Goal: Task Accomplishment & Management: Manage account settings

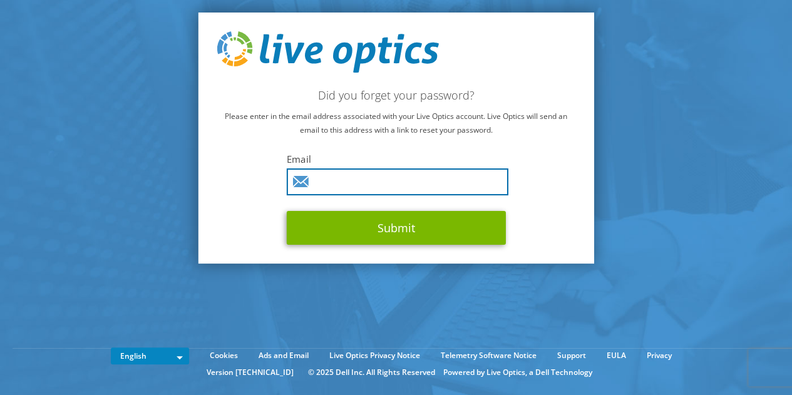
click at [341, 168] on input "text" at bounding box center [398, 181] width 222 height 27
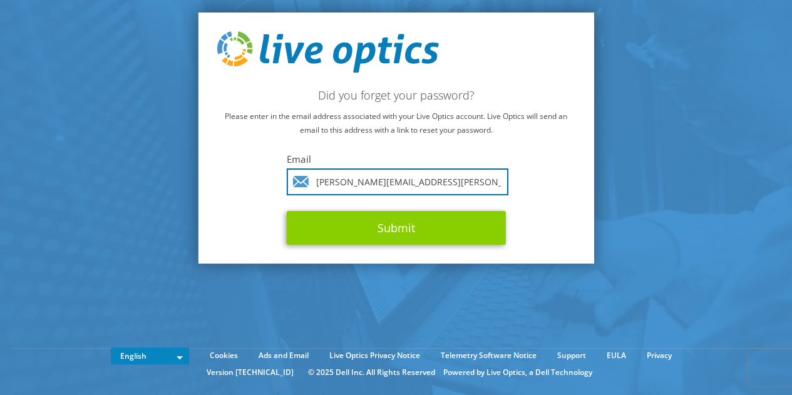
type input "Himanshu.Sobti@dxc.com"
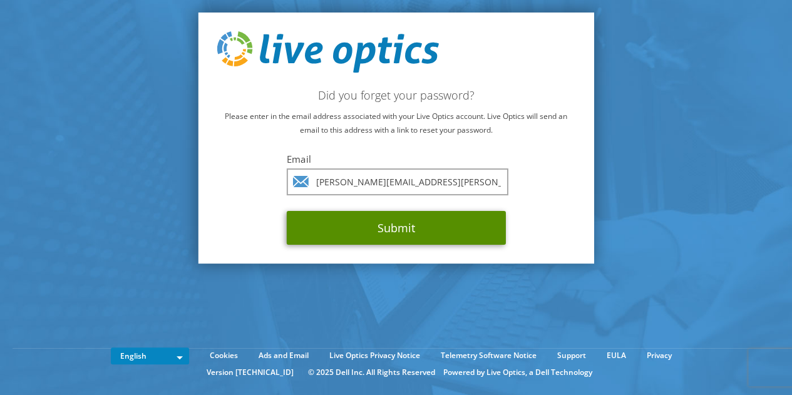
click at [389, 224] on button "Submit" at bounding box center [396, 228] width 219 height 34
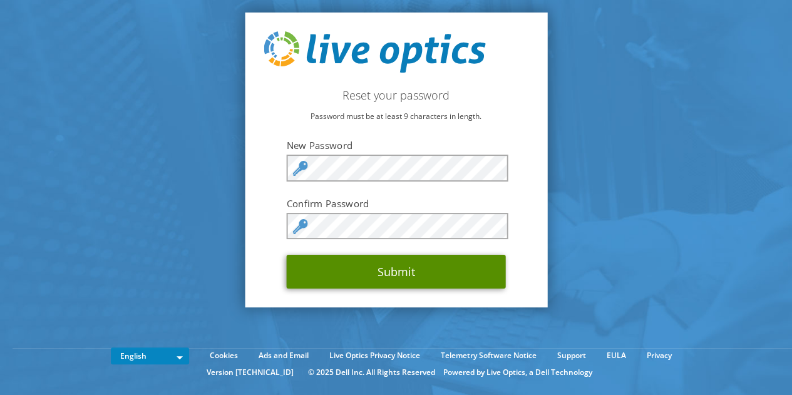
click at [372, 282] on button "Submit" at bounding box center [396, 272] width 219 height 34
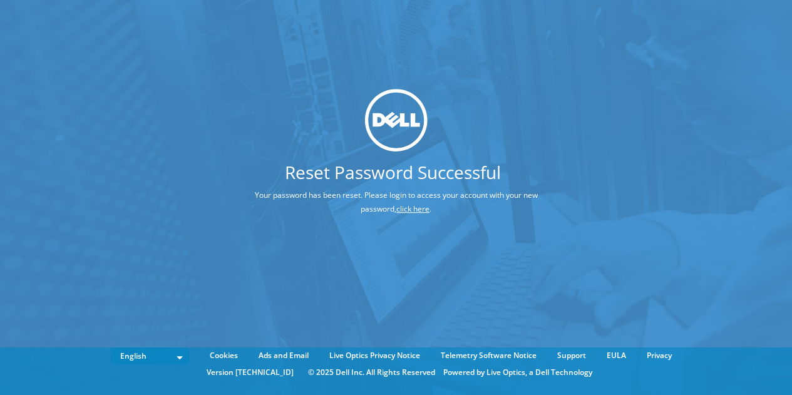
click at [401, 210] on link "click here" at bounding box center [412, 208] width 33 height 11
